Goal: Information Seeking & Learning: Learn about a topic

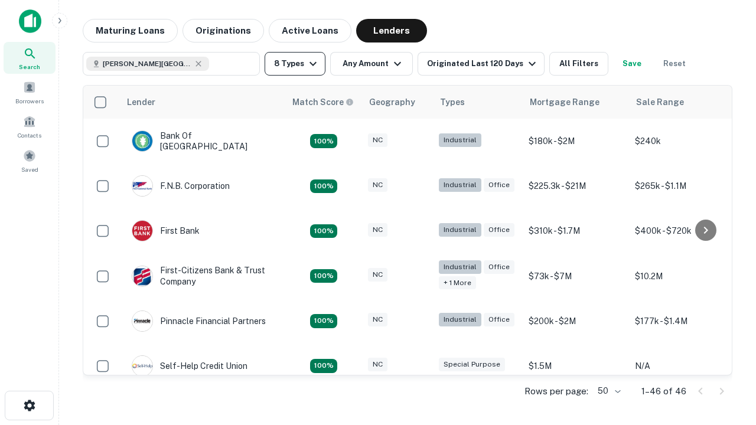
click at [295, 64] on button "8 Types" at bounding box center [294, 64] width 61 height 24
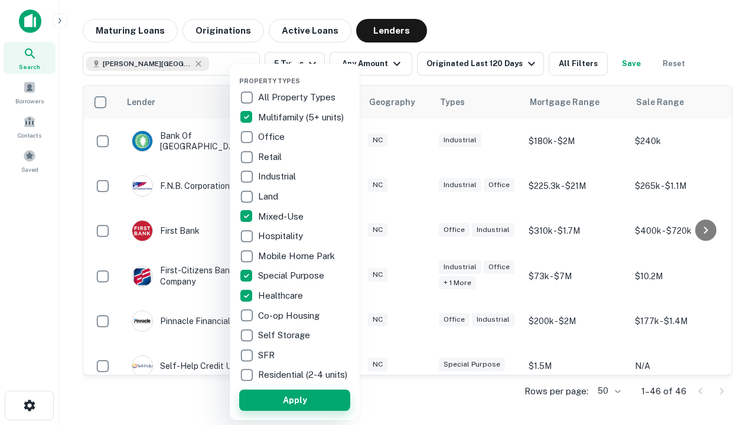
click at [295, 400] on button "Apply" at bounding box center [294, 400] width 111 height 21
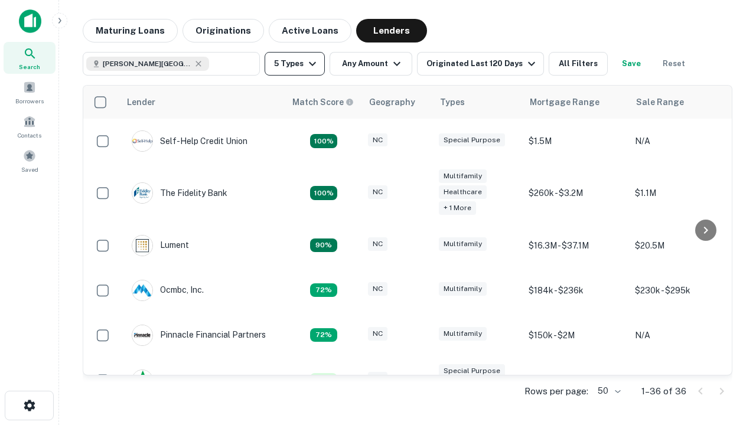
click at [295, 64] on button "5 Types" at bounding box center [294, 64] width 60 height 24
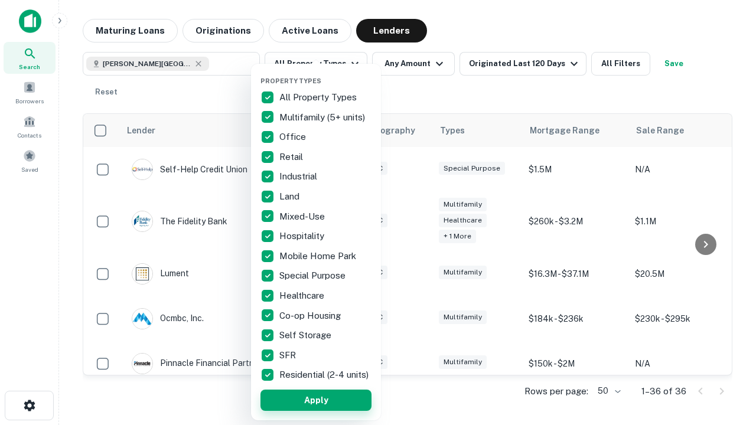
click at [316, 400] on button "Apply" at bounding box center [315, 400] width 111 height 21
